Goal: Find contact information: Find contact information

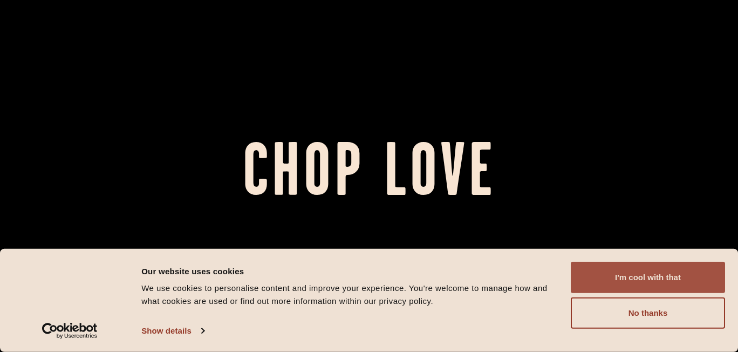
click at [643, 285] on button "I'm cool with that" at bounding box center [648, 277] width 154 height 31
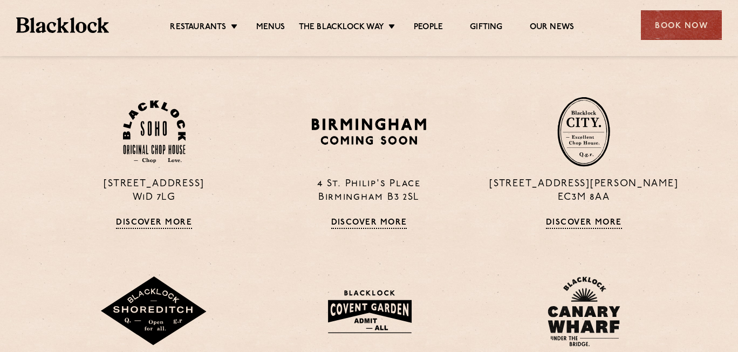
scroll to position [692, 0]
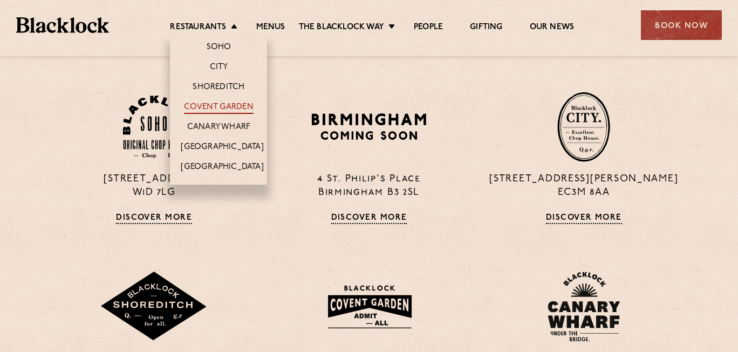
click at [231, 104] on link "Covent Garden" at bounding box center [219, 108] width 70 height 12
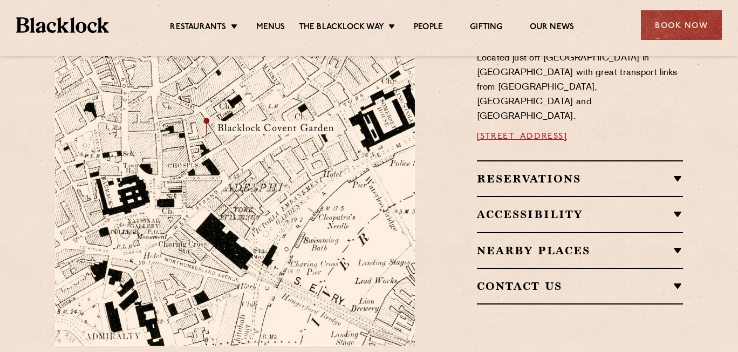
scroll to position [655, 0]
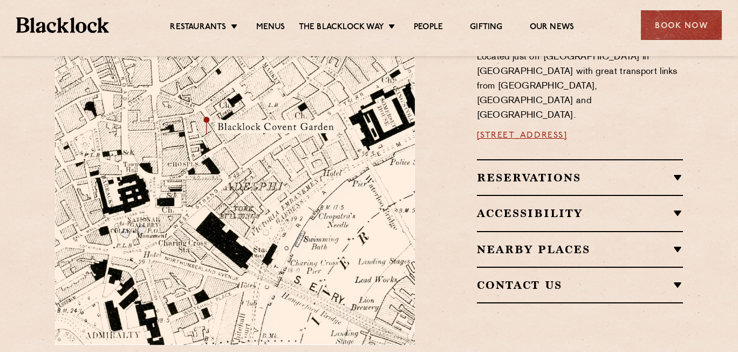
click at [519, 159] on div "Reservations Walk-Ins Walk-ins are always warmly welcome. Do pop in and we’ll g…" at bounding box center [580, 177] width 207 height 36
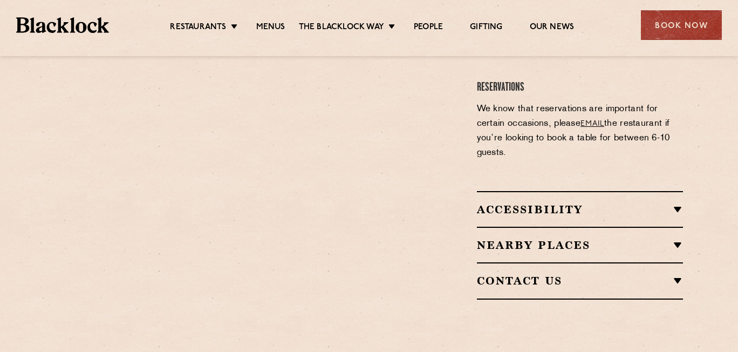
scroll to position [994, 0]
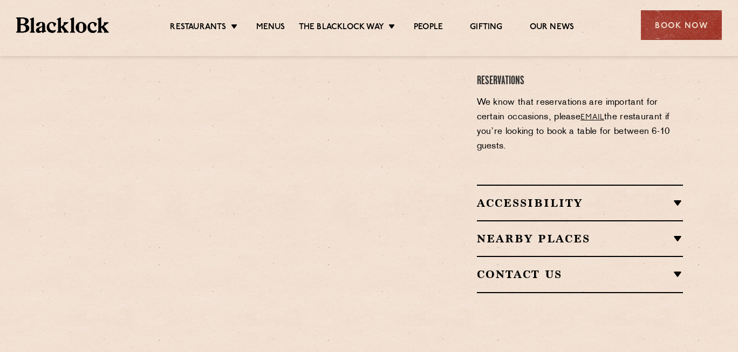
click at [592, 113] on link "email" at bounding box center [592, 117] width 24 height 8
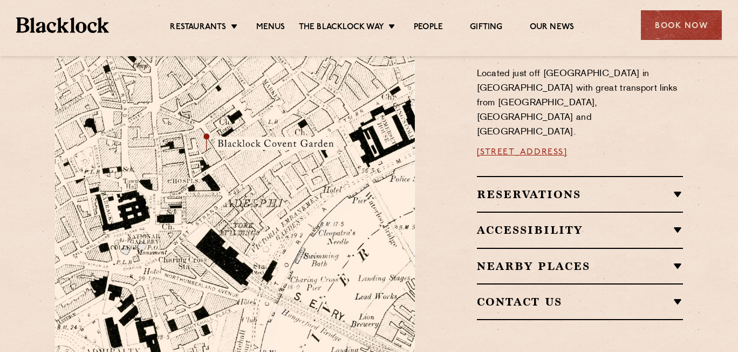
scroll to position [697, 0]
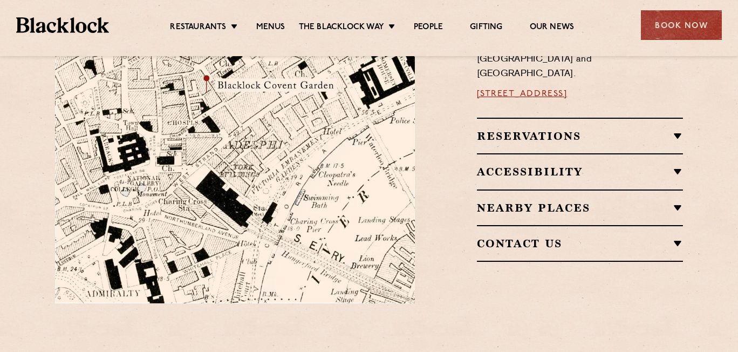
click at [571, 237] on h2 "Contact Us" at bounding box center [580, 243] width 207 height 13
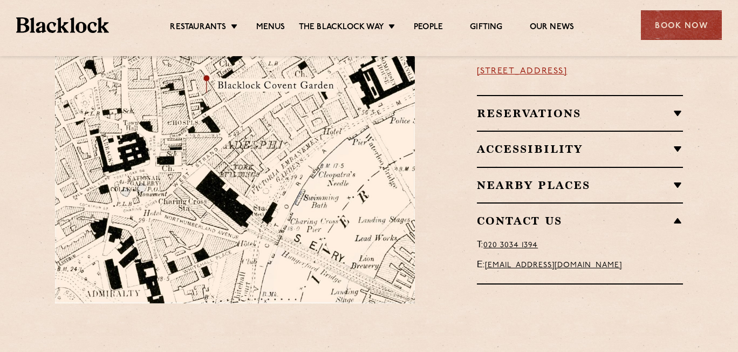
drag, startPoint x: 672, startPoint y: 243, endPoint x: 487, endPoint y: 243, distance: 185.0
click at [487, 258] on p "E: [EMAIL_ADDRESS][DOMAIN_NAME]" at bounding box center [580, 265] width 207 height 15
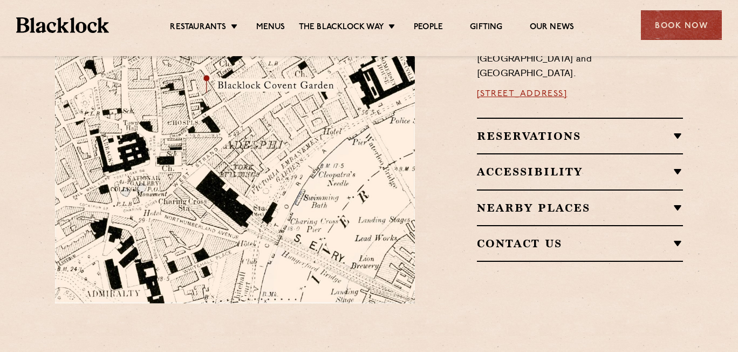
click at [658, 237] on h2 "Contact Us" at bounding box center [580, 243] width 207 height 13
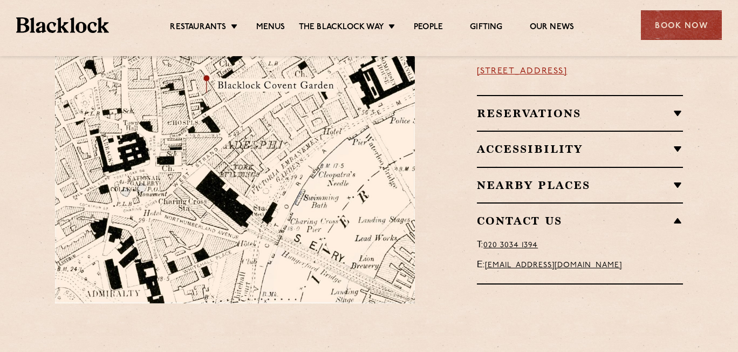
drag, startPoint x: 666, startPoint y: 243, endPoint x: 489, endPoint y: 243, distance: 177.5
click at [489, 258] on p "E: [EMAIL_ADDRESS][DOMAIN_NAME]" at bounding box center [580, 265] width 207 height 15
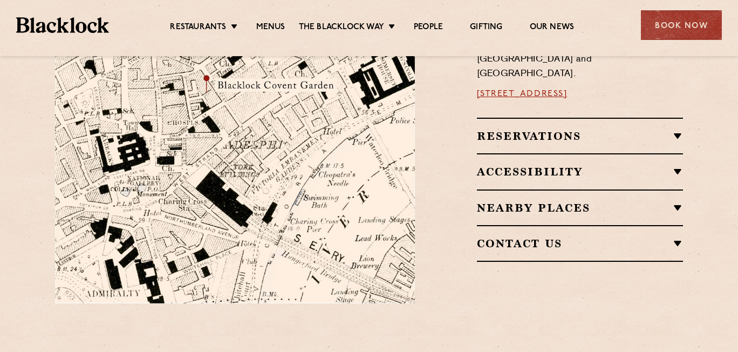
click at [627, 237] on h2 "Contact Us" at bounding box center [580, 243] width 207 height 13
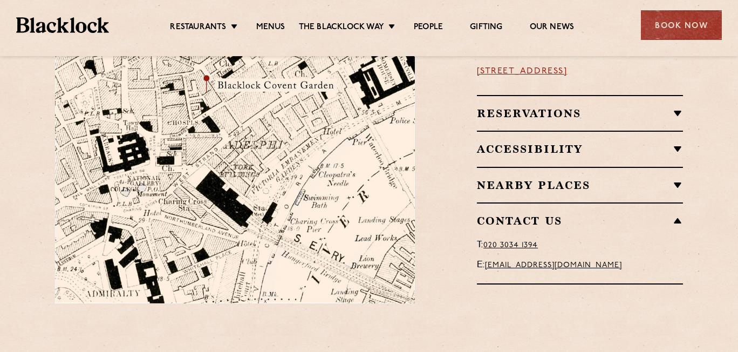
drag, startPoint x: 659, startPoint y: 243, endPoint x: 489, endPoint y: 246, distance: 169.9
click at [489, 258] on p "E: [EMAIL_ADDRESS][DOMAIN_NAME]" at bounding box center [580, 265] width 207 height 15
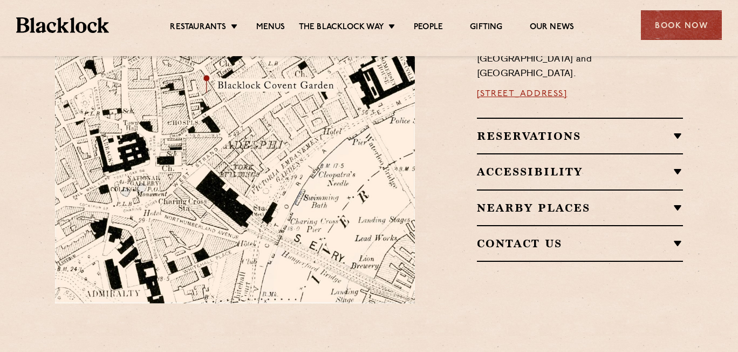
click at [510, 237] on h2 "Contact Us" at bounding box center [580, 243] width 207 height 13
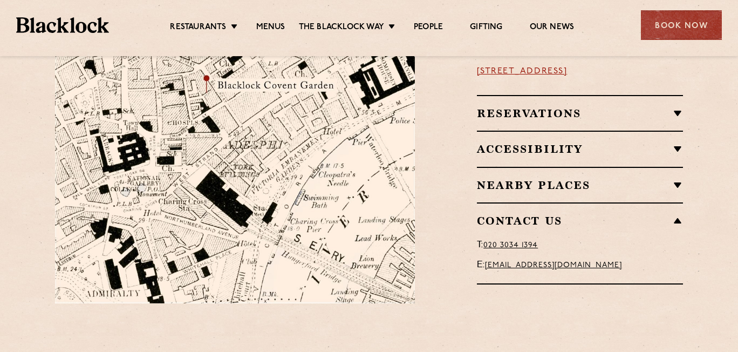
copy link "[EMAIL_ADDRESS][DOMAIN_NAME]"
